Goal: Information Seeking & Learning: Learn about a topic

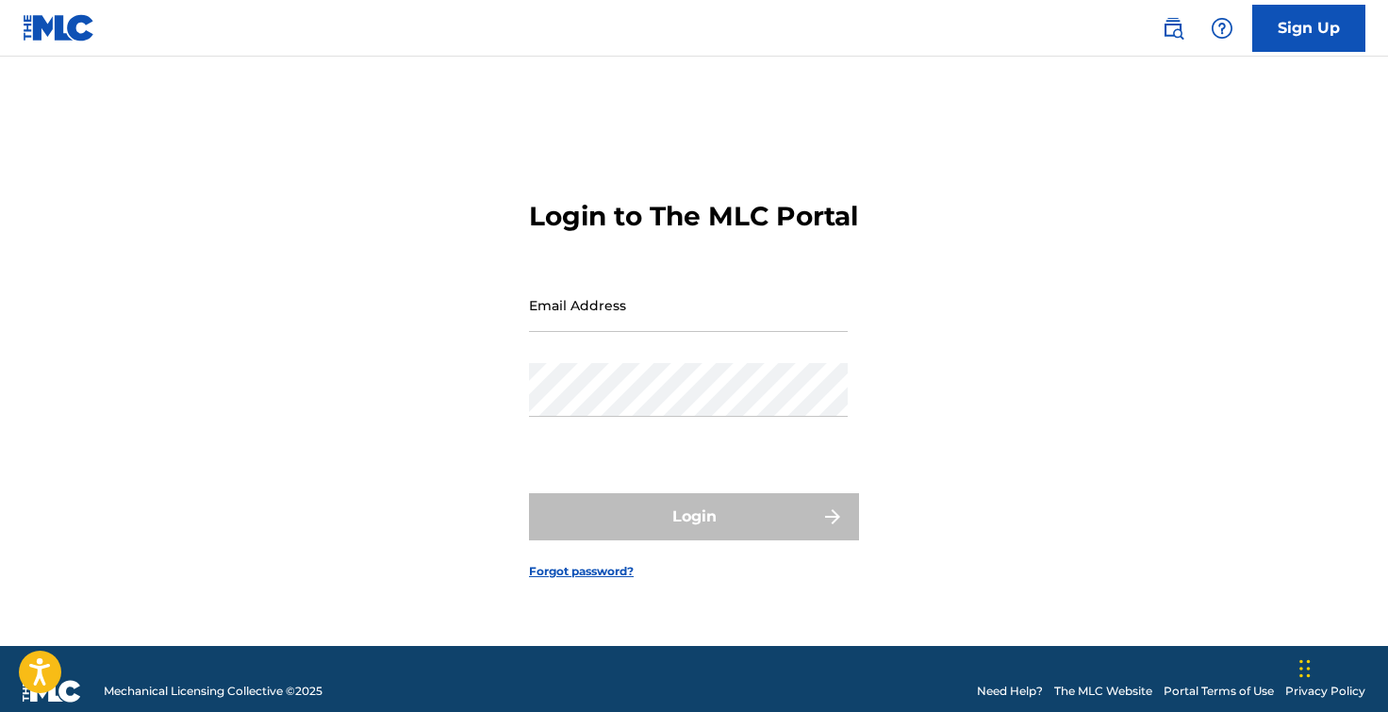
click at [748, 355] on div "Email Address" at bounding box center [688, 320] width 319 height 85
click at [722, 332] on input "Email Address" at bounding box center [688, 305] width 319 height 54
type input "[PERSON_NAME][EMAIL_ADDRESS][DOMAIN_NAME]"
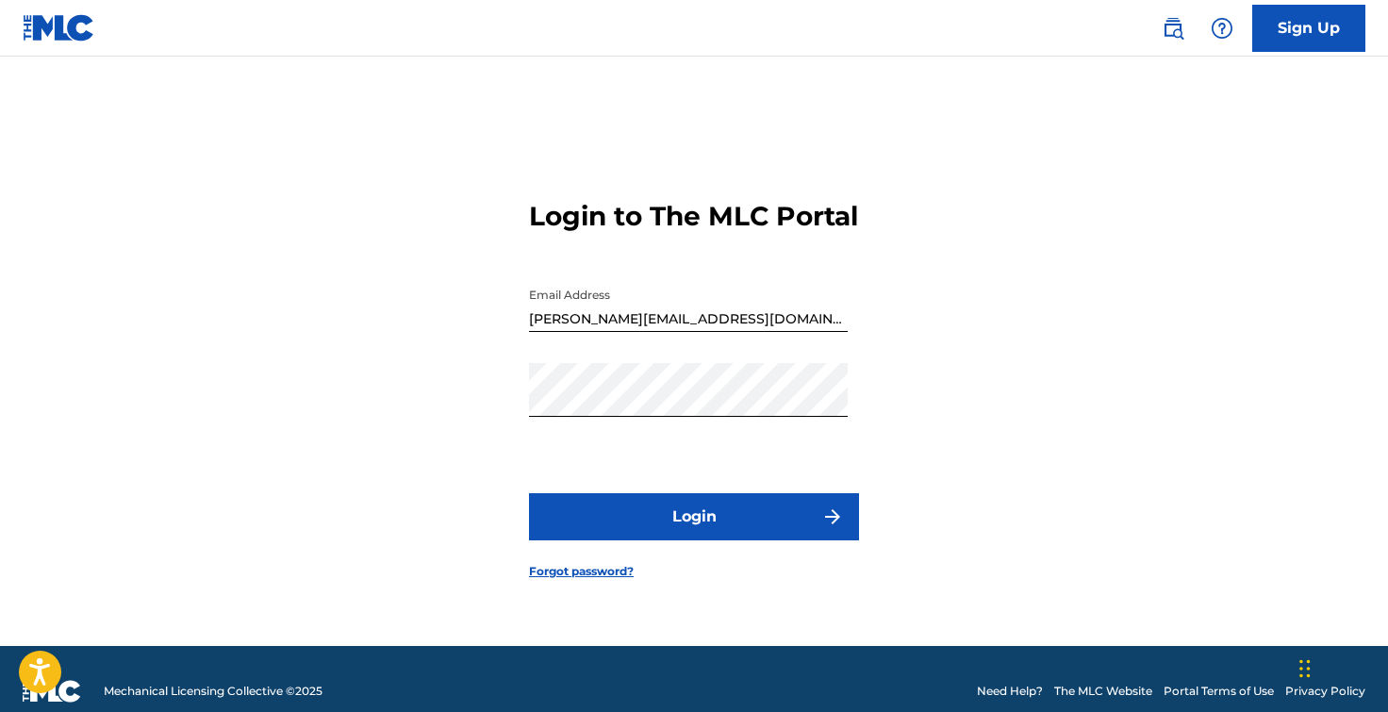
click at [662, 529] on button "Login" at bounding box center [694, 516] width 330 height 47
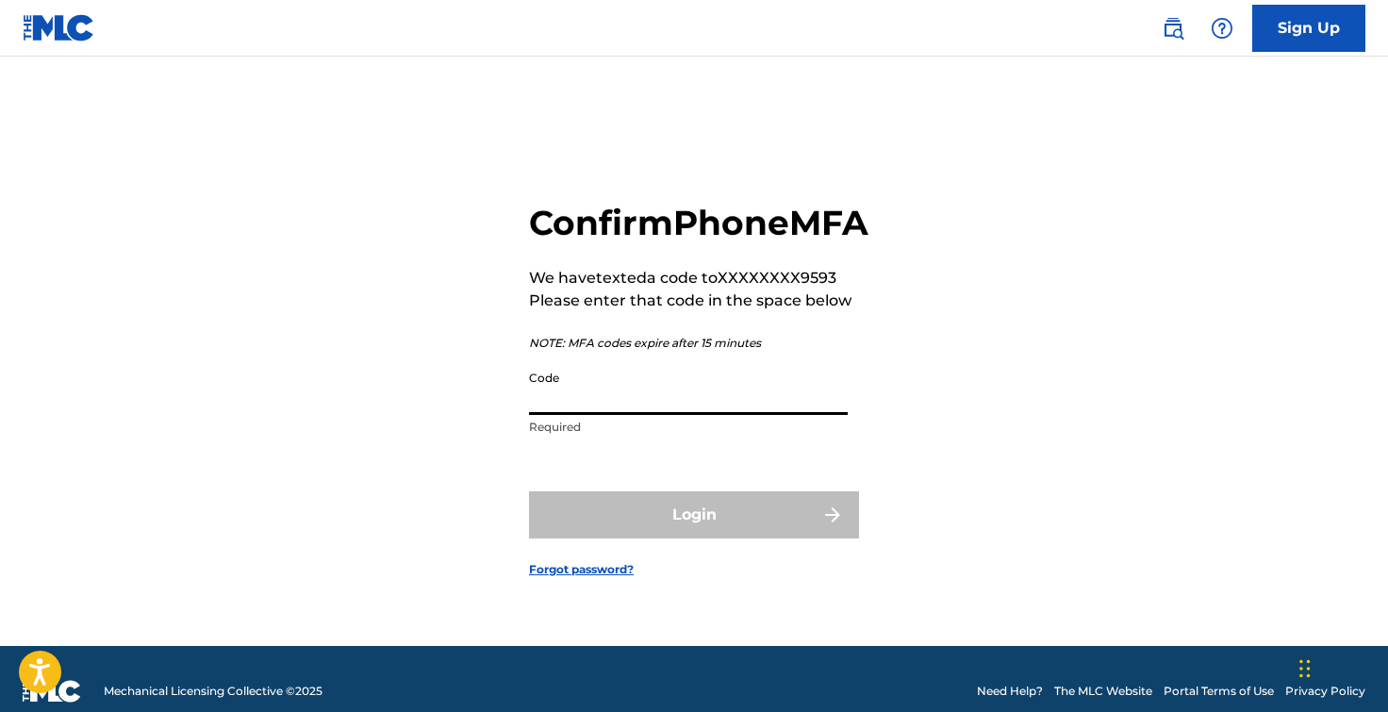
click at [606, 415] on input "Code" at bounding box center [688, 388] width 319 height 54
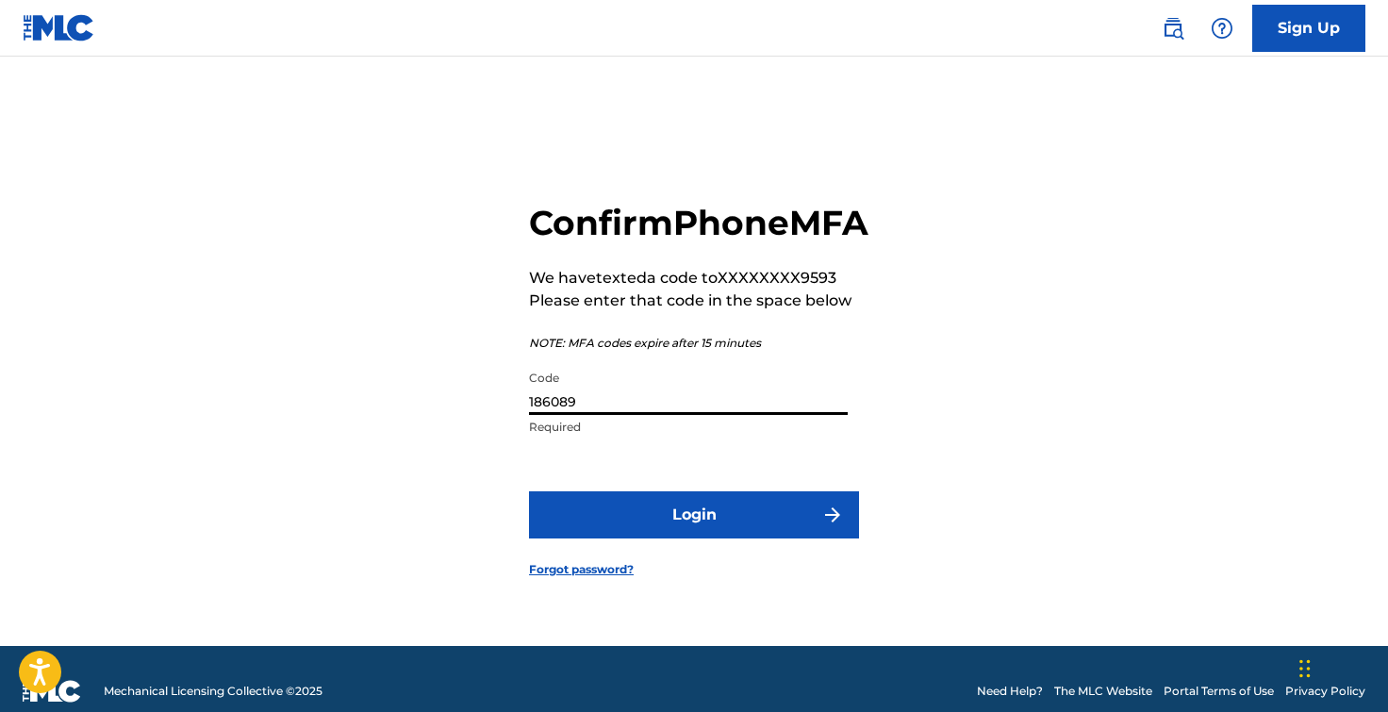
type input "186089"
click at [697, 530] on button "Login" at bounding box center [694, 514] width 330 height 47
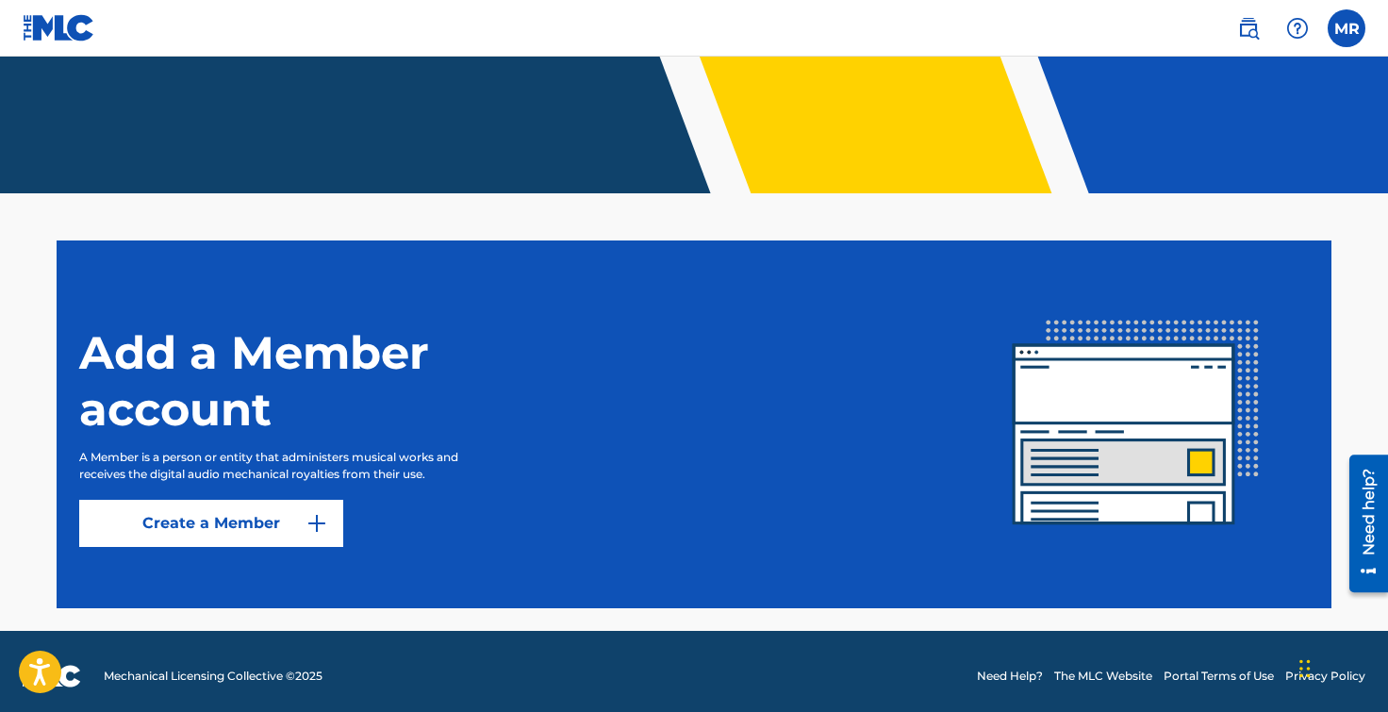
scroll to position [369, 0]
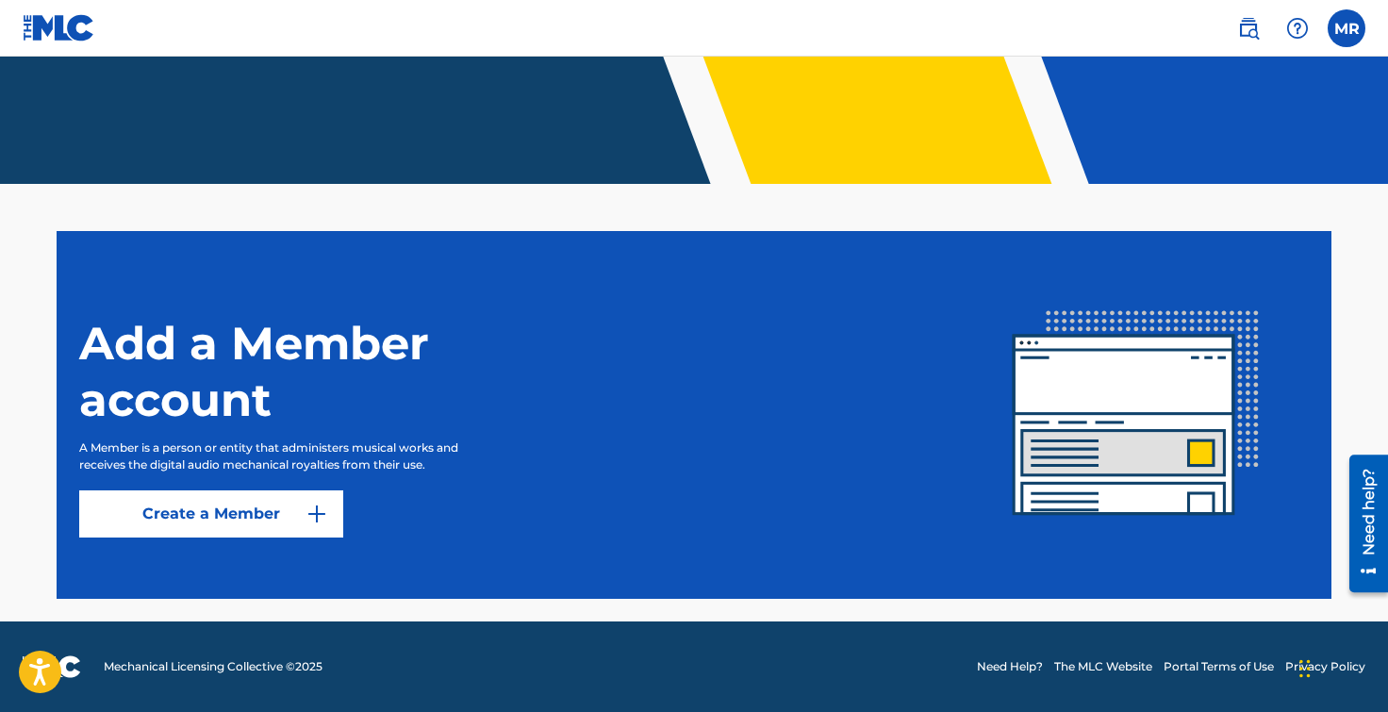
click at [1201, 486] on img at bounding box center [1136, 414] width 345 height 345
click at [1342, 35] on label at bounding box center [1347, 28] width 38 height 38
click at [1346, 28] on input "MR Melvin Rogers melvin_rogers@hotmail.com Notification Preferences Profile Log…" at bounding box center [1346, 28] width 0 height 0
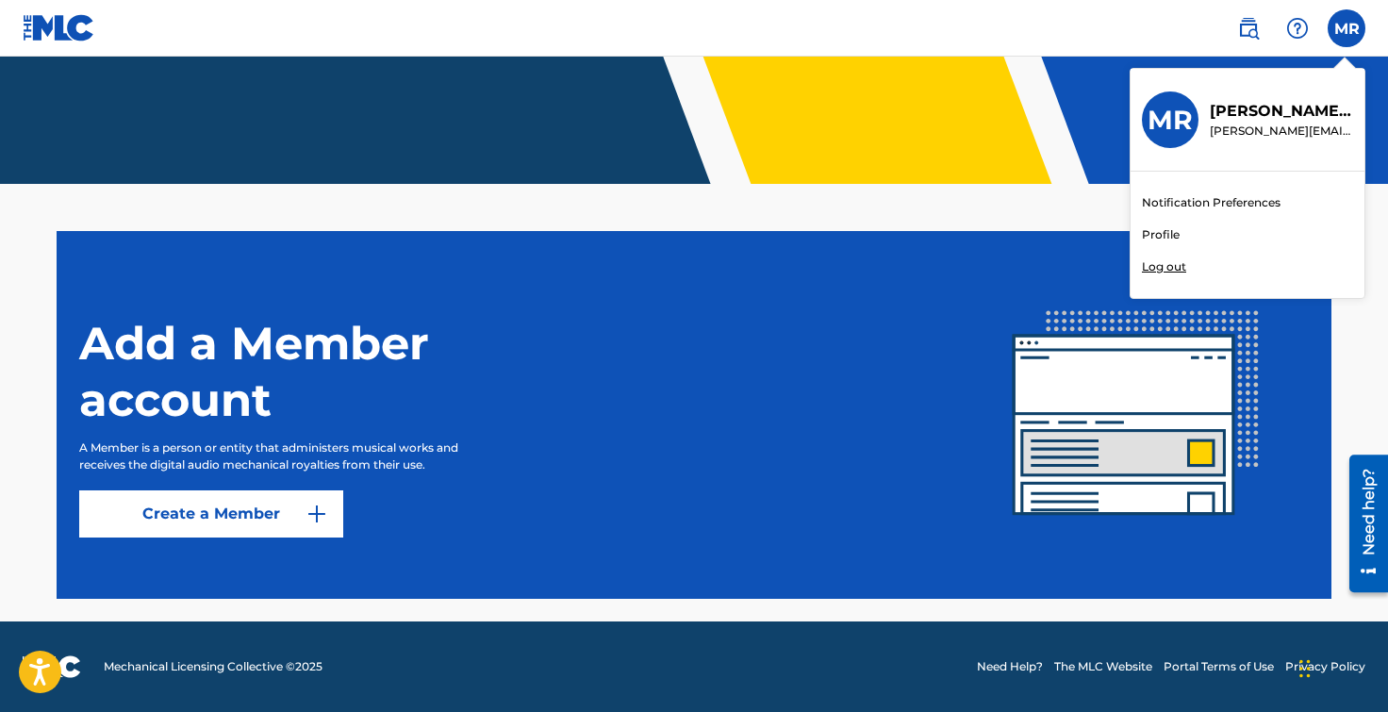
click at [1149, 234] on link "Profile" at bounding box center [1161, 234] width 38 height 17
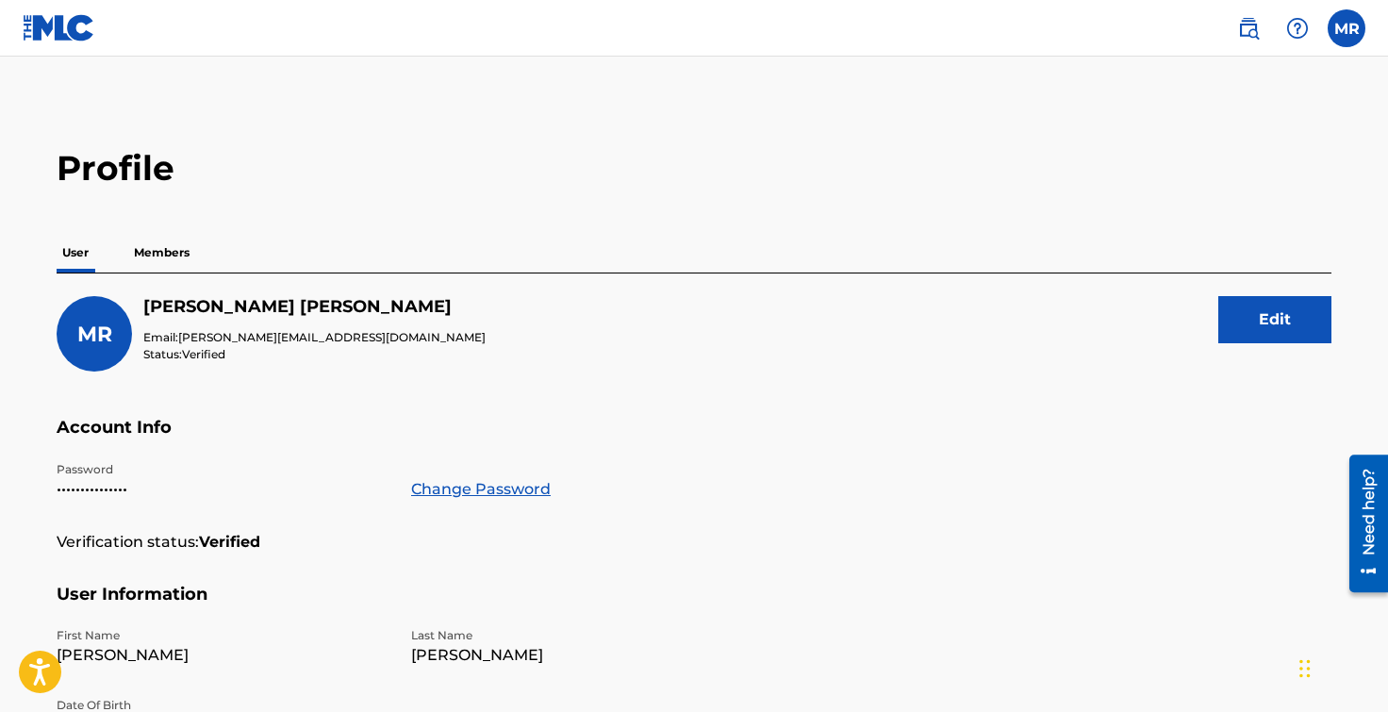
click at [1245, 21] on img at bounding box center [1248, 28] width 23 height 23
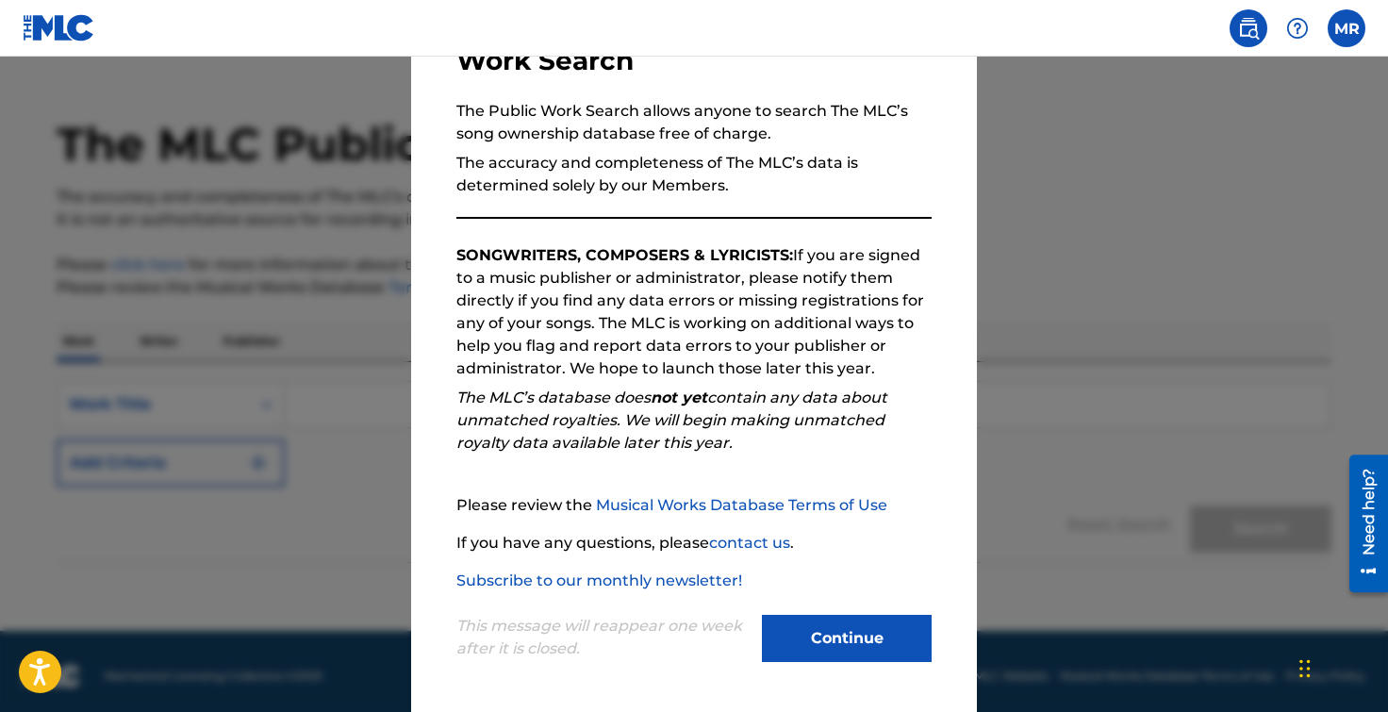
scroll to position [41, 0]
click at [684, 506] on link "Musical Works Database Terms of Use" at bounding box center [741, 505] width 291 height 18
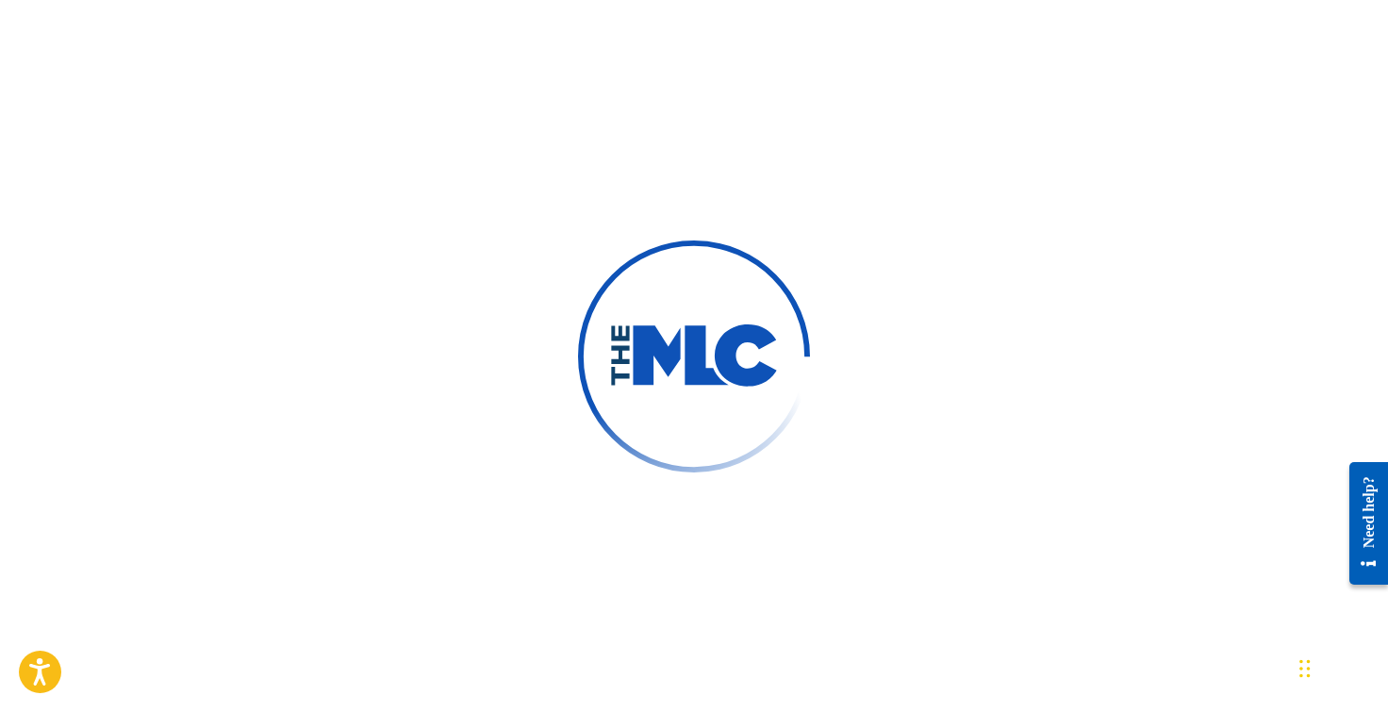
click at [1356, 509] on div "Need help?" at bounding box center [1368, 511] width 25 height 72
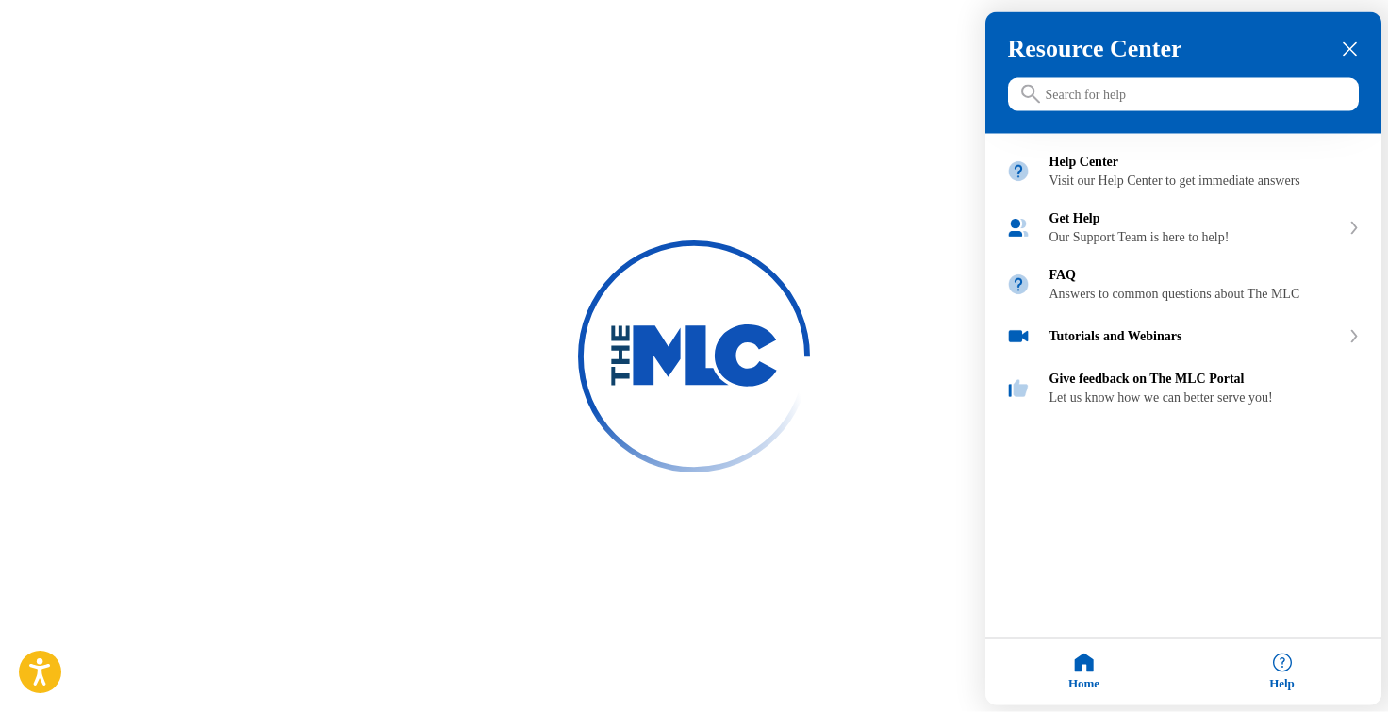
click at [1144, 98] on input "Search for help" at bounding box center [1183, 94] width 351 height 33
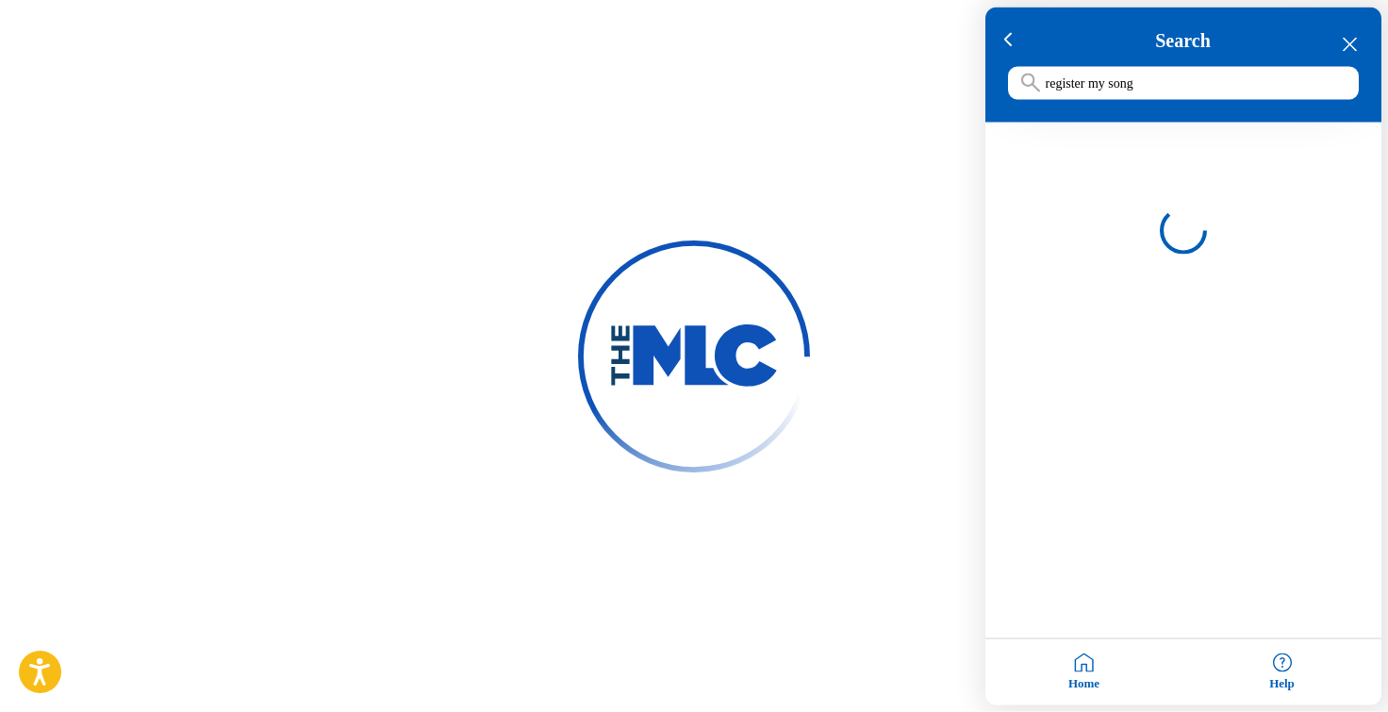
click at [1048, 86] on input "register my song" at bounding box center [1183, 83] width 351 height 33
type input "how to register my song"
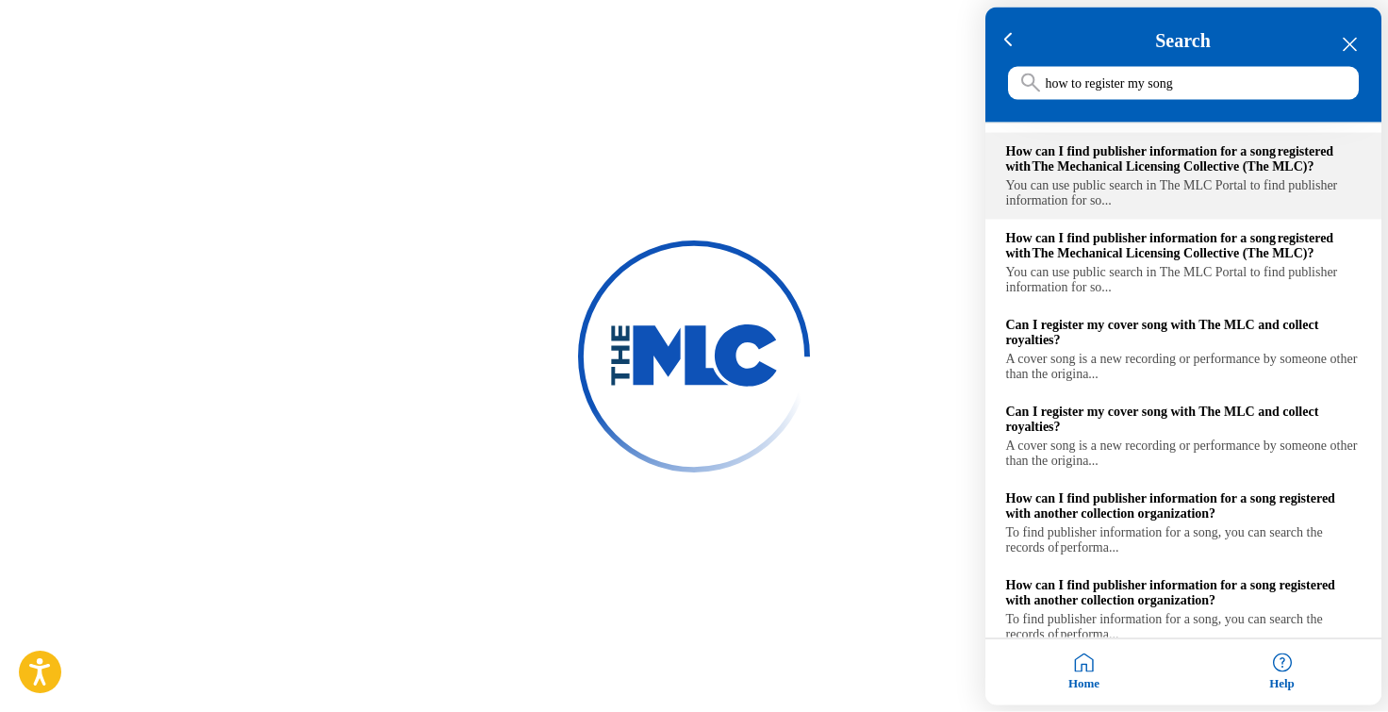
click at [1151, 159] on div "How can I find publisher information for a song registered with The Mechanical …" at bounding box center [1183, 159] width 355 height 30
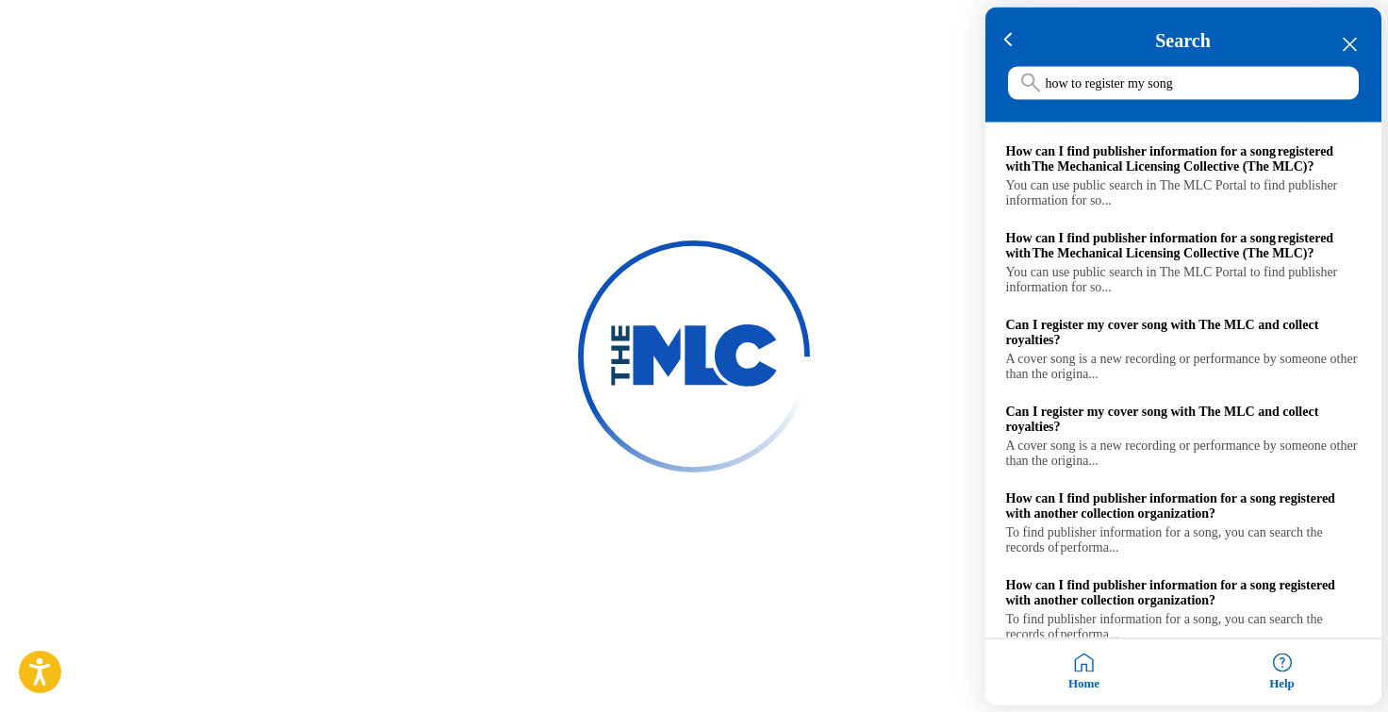
click at [1345, 46] on icon "close resource center" at bounding box center [1350, 45] width 14 height 14
